Goal: Understand process/instructions

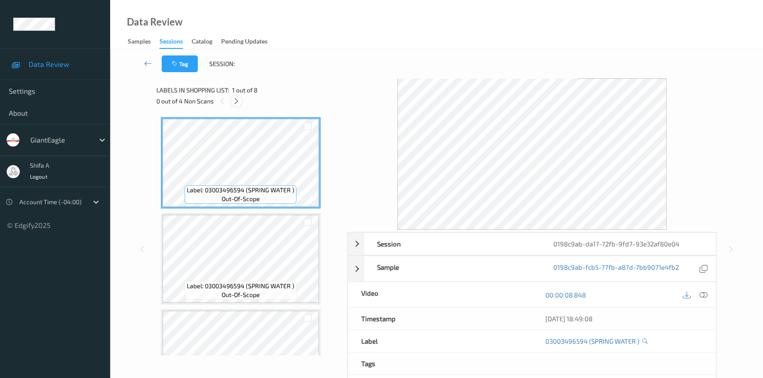
click at [236, 106] on div at bounding box center [236, 101] width 11 height 11
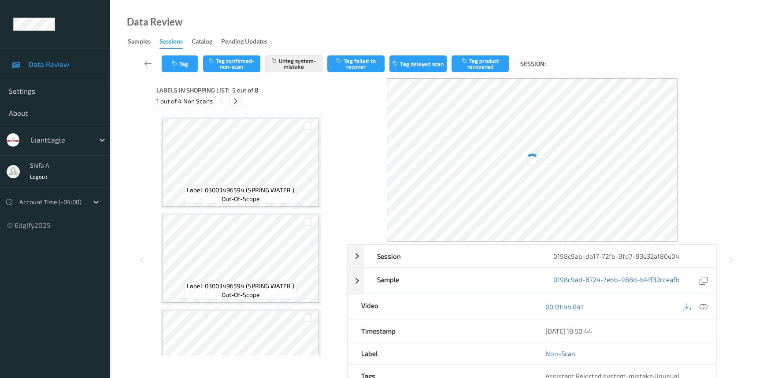
scroll to position [291, 0]
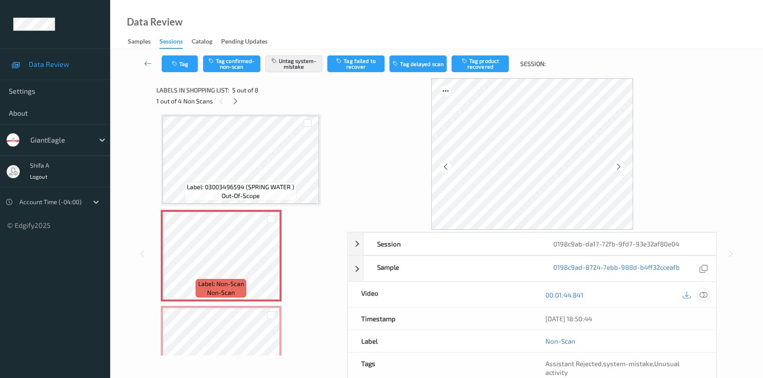
click at [706, 295] on icon at bounding box center [703, 295] width 8 height 8
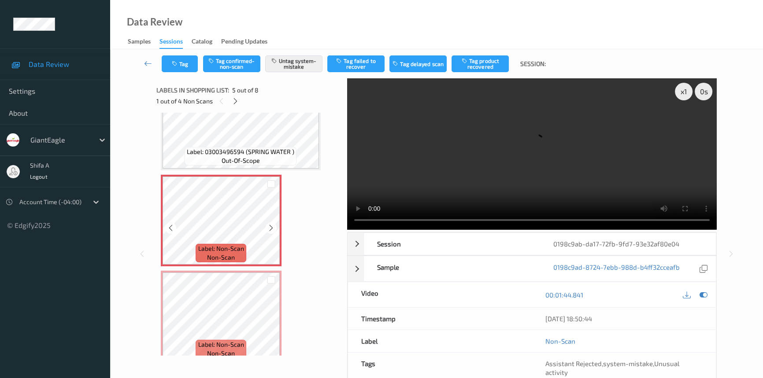
scroll to position [166, 0]
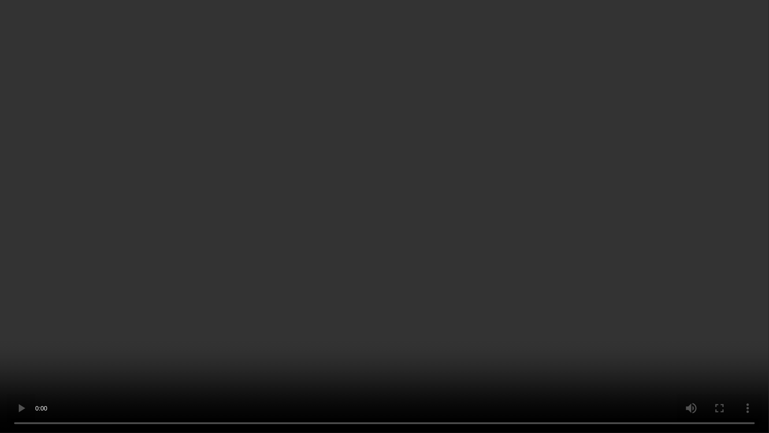
click at [340, 355] on video at bounding box center [384, 216] width 769 height 433
click at [332, 351] on video at bounding box center [384, 216] width 769 height 433
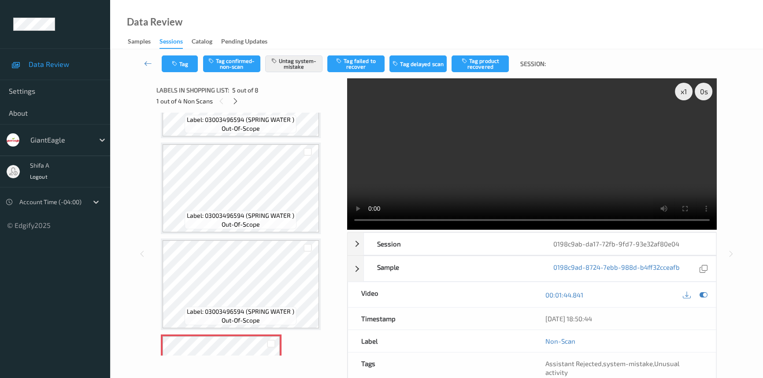
drag, startPoint x: 517, startPoint y: 168, endPoint x: 428, endPoint y: 188, distance: 91.7
click at [517, 167] on video at bounding box center [532, 154] width 370 height 152
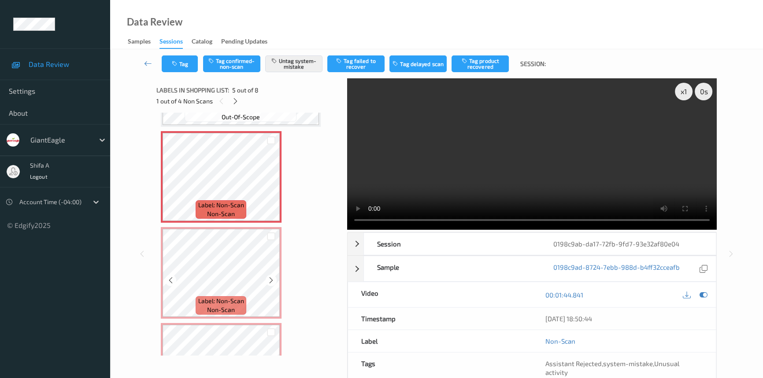
scroll to position [407, 0]
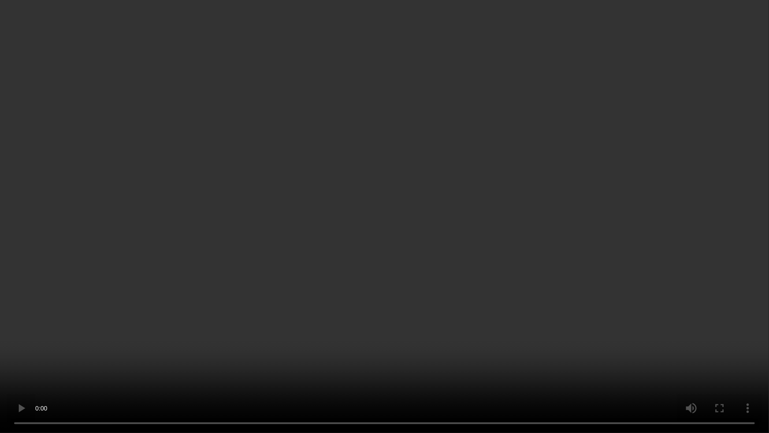
click at [348, 378] on video at bounding box center [384, 216] width 769 height 433
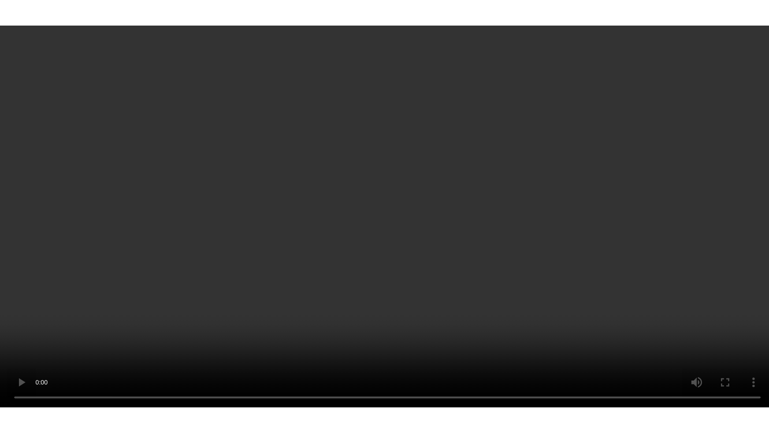
scroll to position [487, 0]
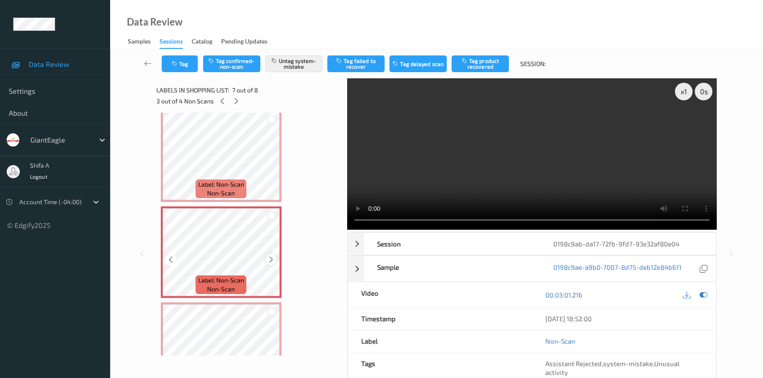
click at [271, 258] on icon at bounding box center [270, 260] width 7 height 8
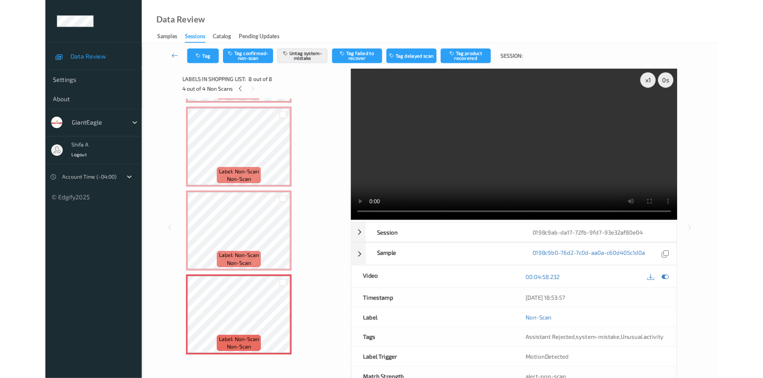
scroll to position [473, 0]
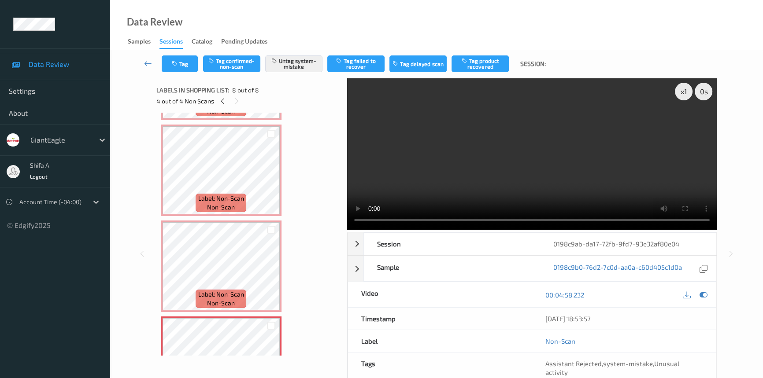
click at [593, 134] on video at bounding box center [532, 154] width 370 height 152
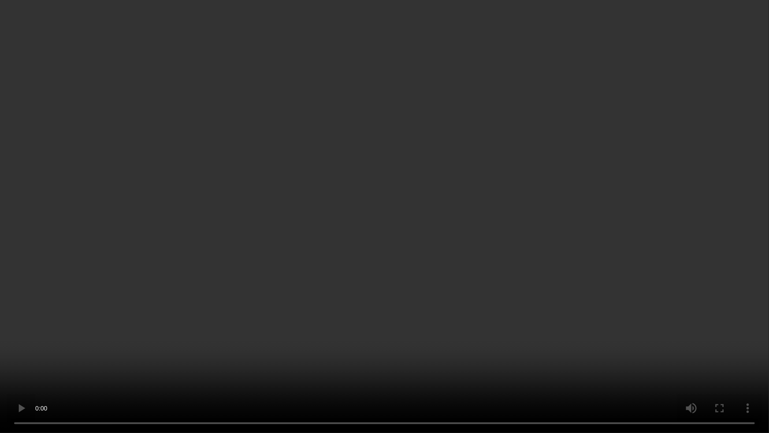
click at [527, 259] on video at bounding box center [384, 216] width 769 height 433
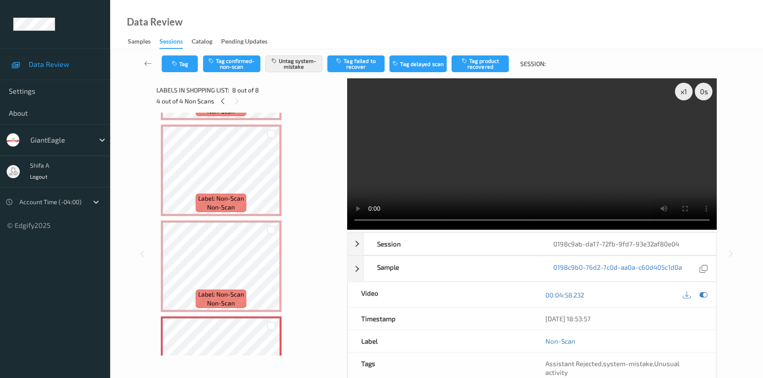
click at [568, 179] on video at bounding box center [532, 154] width 370 height 152
